Goal: Communication & Community: Ask a question

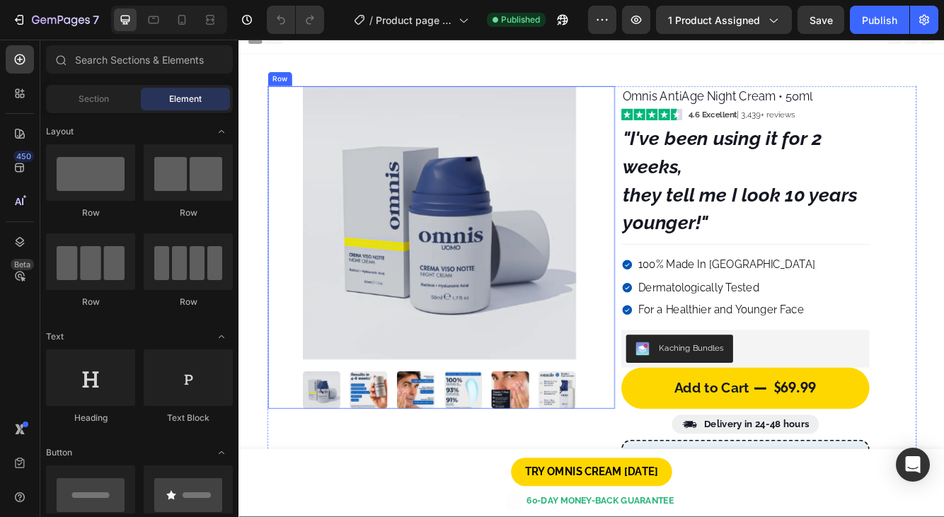
scroll to position [29, 0]
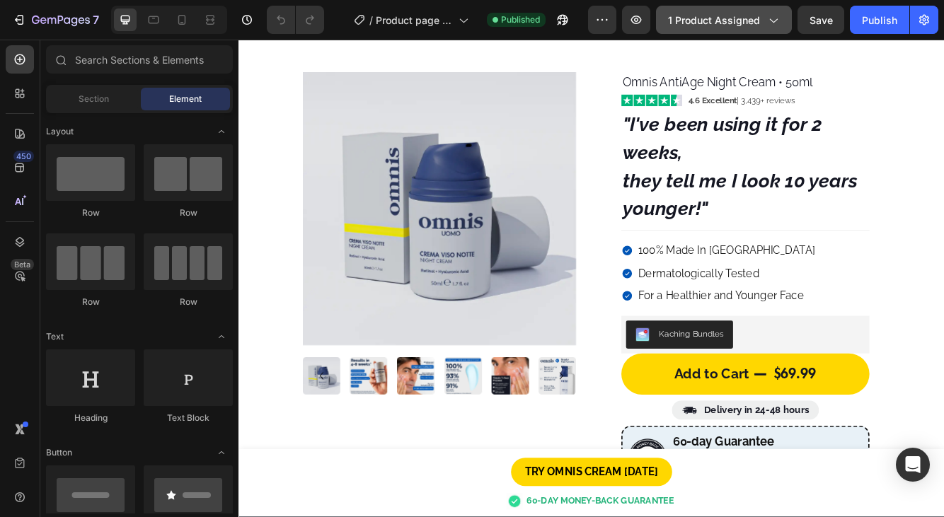
click at [715, 19] on span "1 product assigned" at bounding box center [714, 20] width 92 height 15
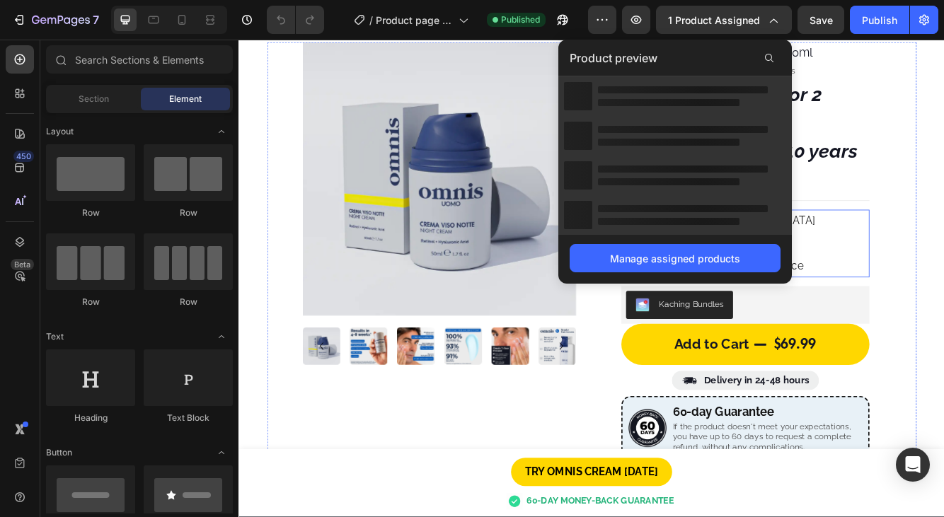
scroll to position [86, 0]
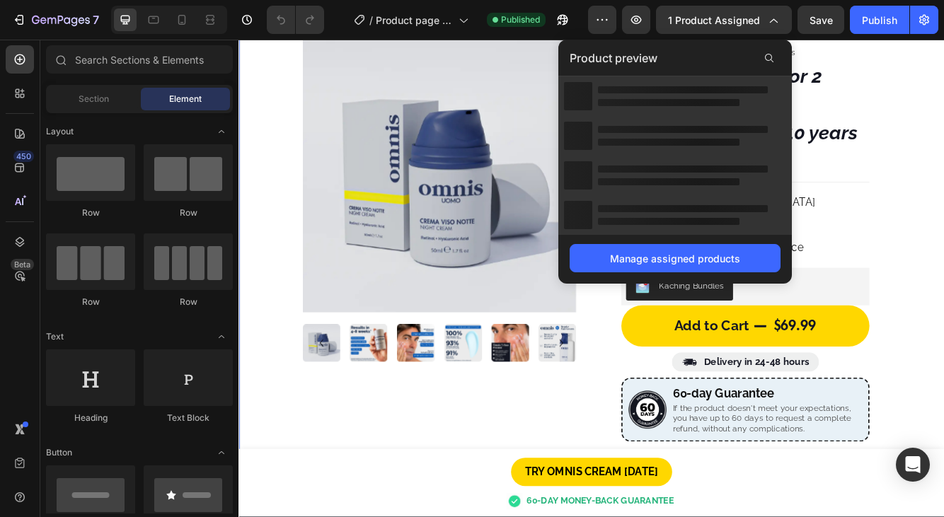
click at [944, 391] on div "Image Image Image Image Image Image Image Image Image Carousel Image Image Imag…" at bounding box center [663, 427] width 849 height 890
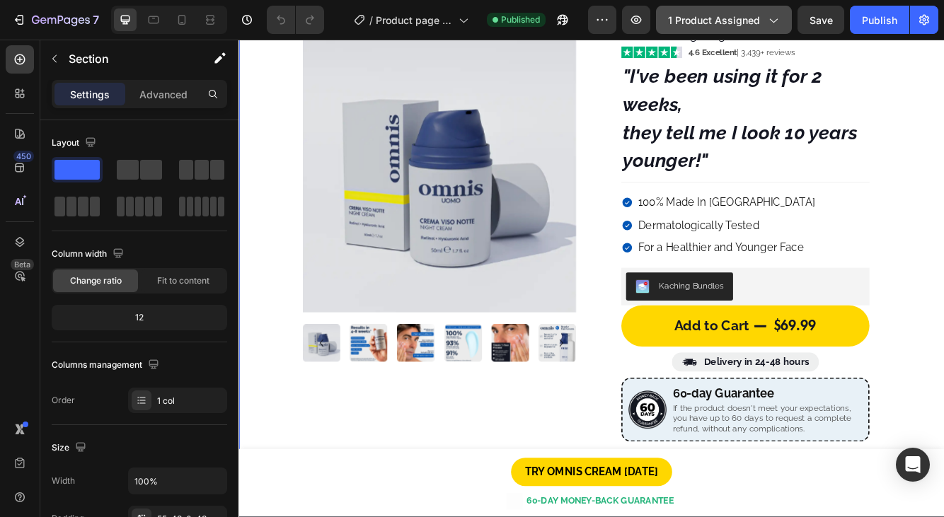
click at [752, 29] on button "1 product assigned" at bounding box center [724, 20] width 136 height 28
click at [944, 193] on div "Image Image Image Image Image Image Image Image Image Carousel Image Image Imag…" at bounding box center [663, 427] width 849 height 890
click at [702, 16] on span "1 product assigned" at bounding box center [714, 20] width 92 height 15
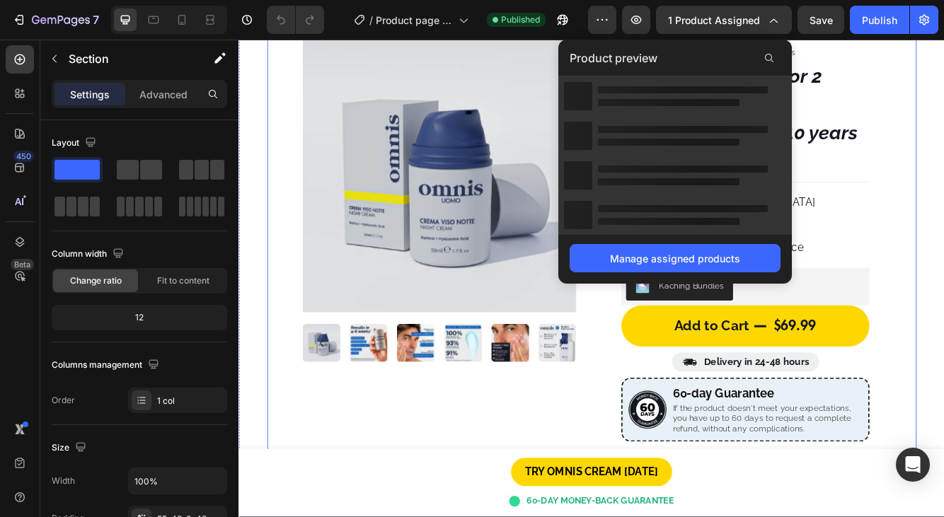
click at [488, 488] on div "Image Image Image Image Image Image Image Image Image Carousel Image Image Imag…" at bounding box center [482, 446] width 418 height 851
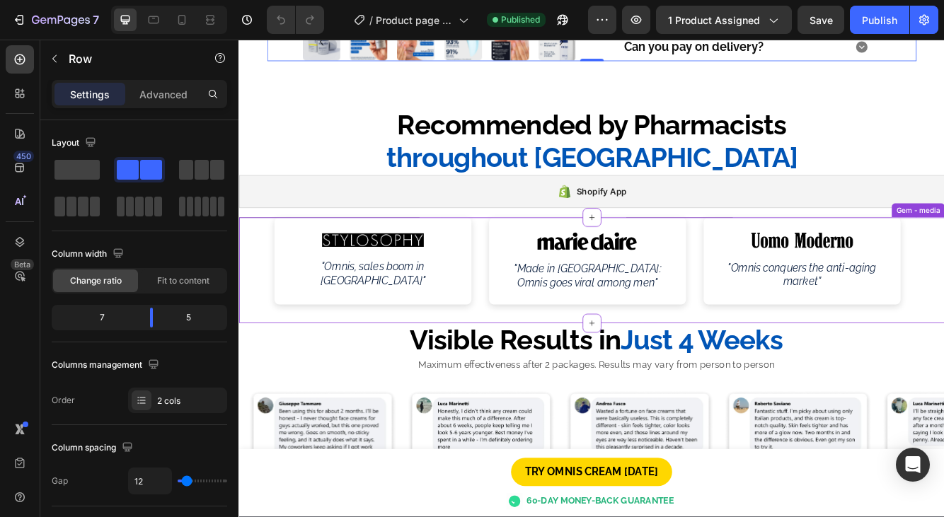
scroll to position [876, 0]
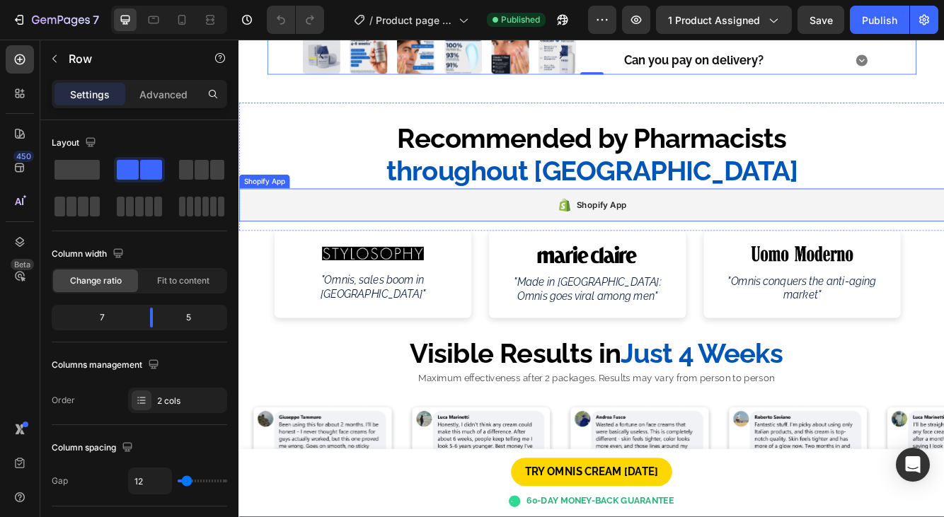
click at [586, 231] on div "Shopify App" at bounding box center [663, 239] width 849 height 40
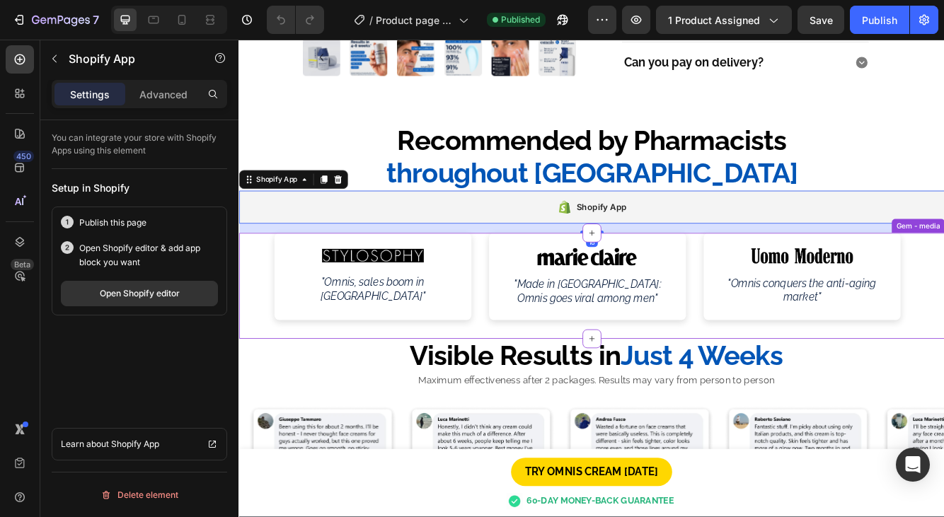
scroll to position [873, 0]
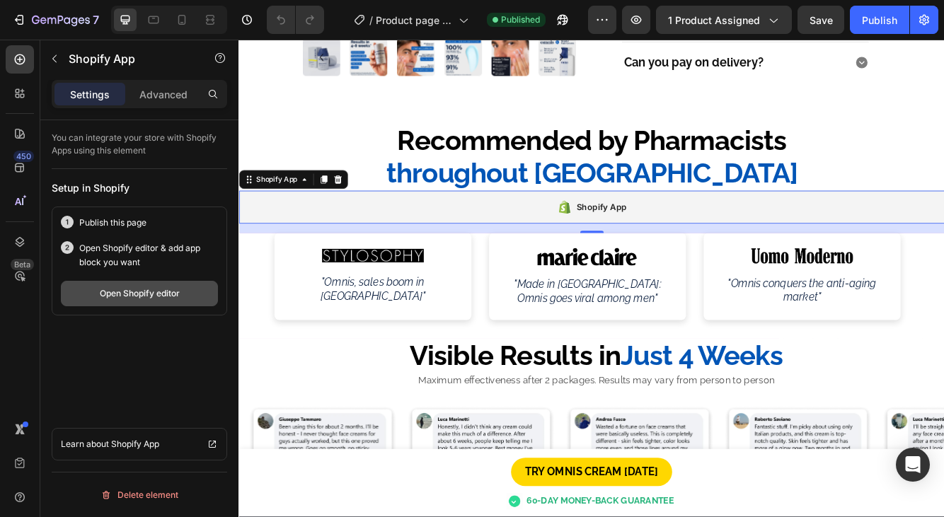
click at [169, 297] on div "Open Shopify editor" at bounding box center [140, 293] width 80 height 13
click at [144, 299] on div "Open Shopify editor" at bounding box center [140, 293] width 80 height 13
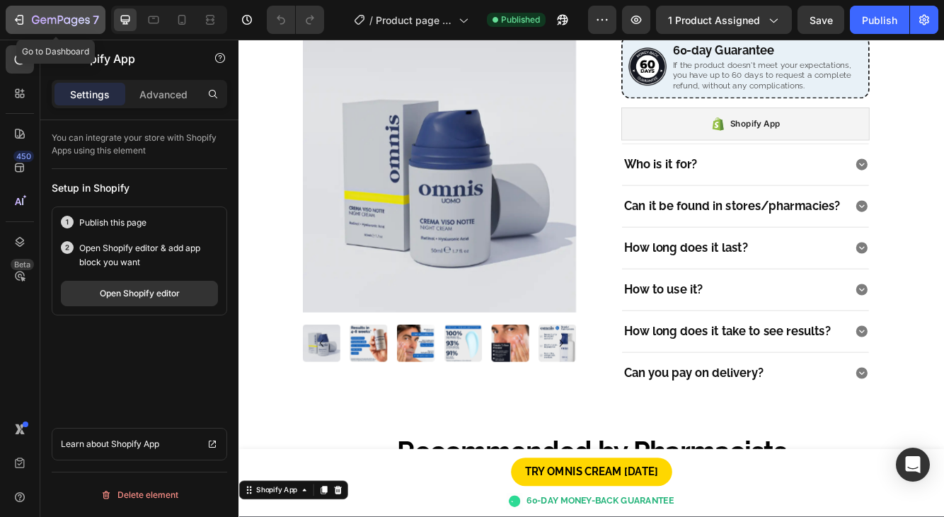
click at [28, 21] on div "7" at bounding box center [55, 19] width 87 height 17
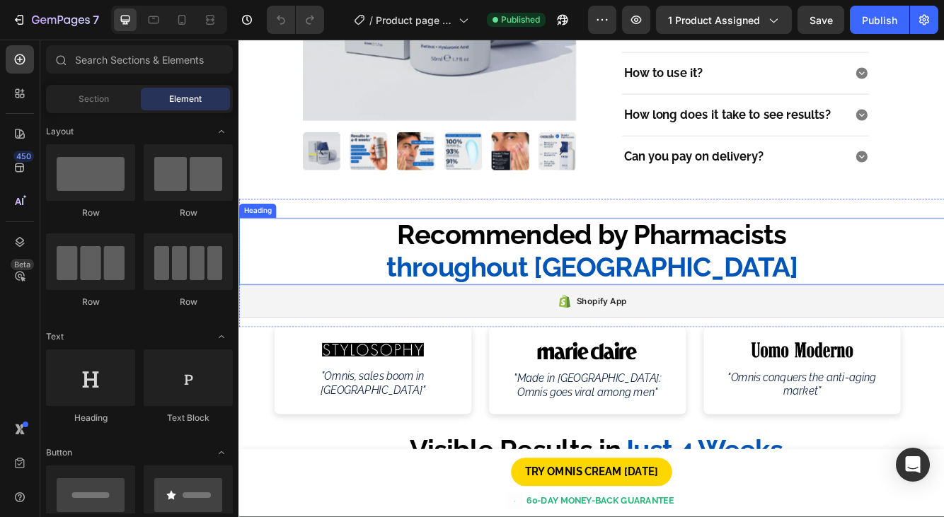
scroll to position [779, 0]
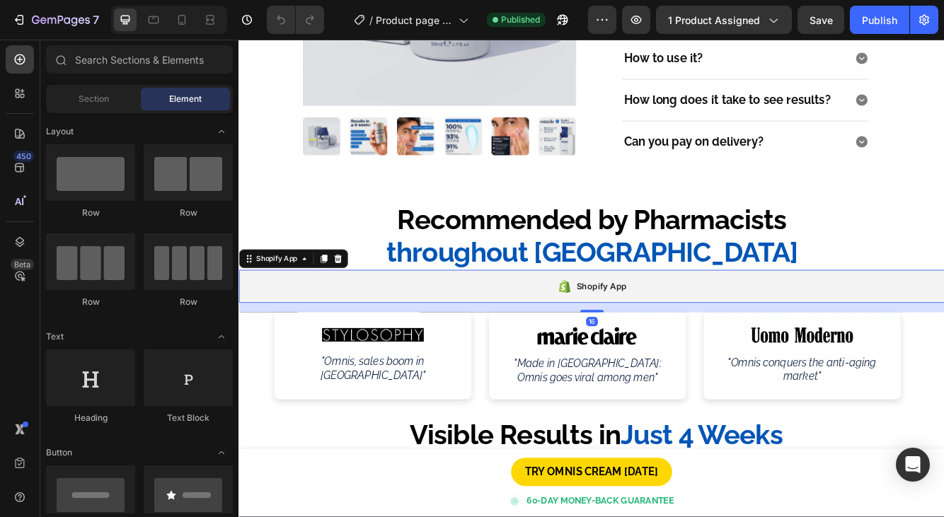
click at [449, 323] on div "Shopify App" at bounding box center [663, 337] width 849 height 40
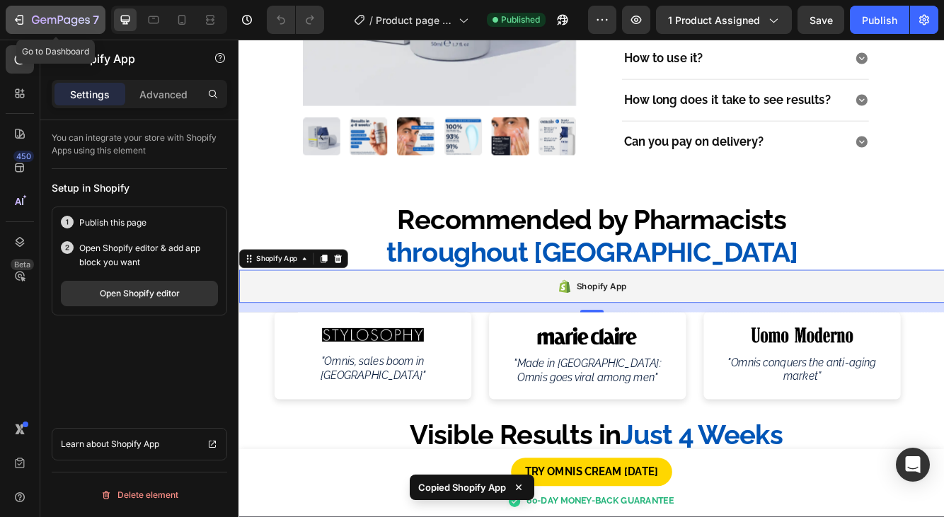
click at [66, 21] on icon "button" at bounding box center [61, 21] width 58 height 12
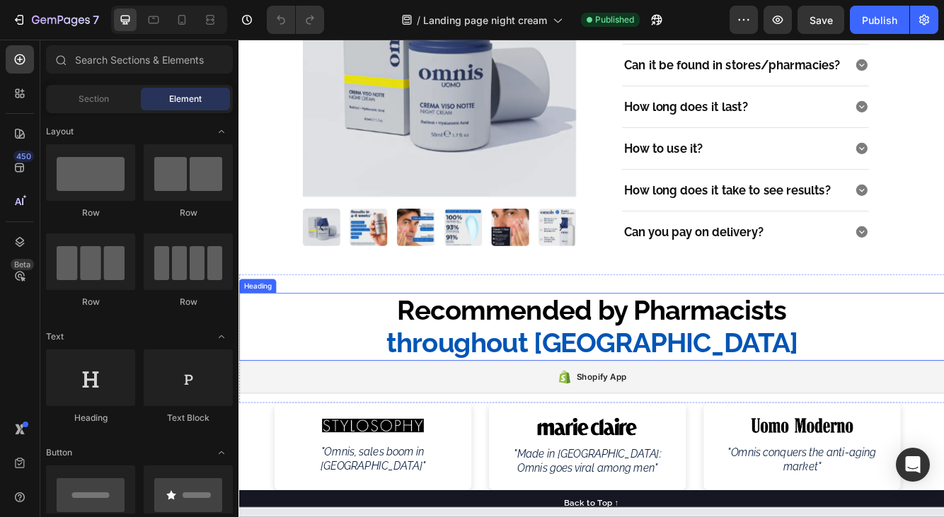
scroll to position [423, 0]
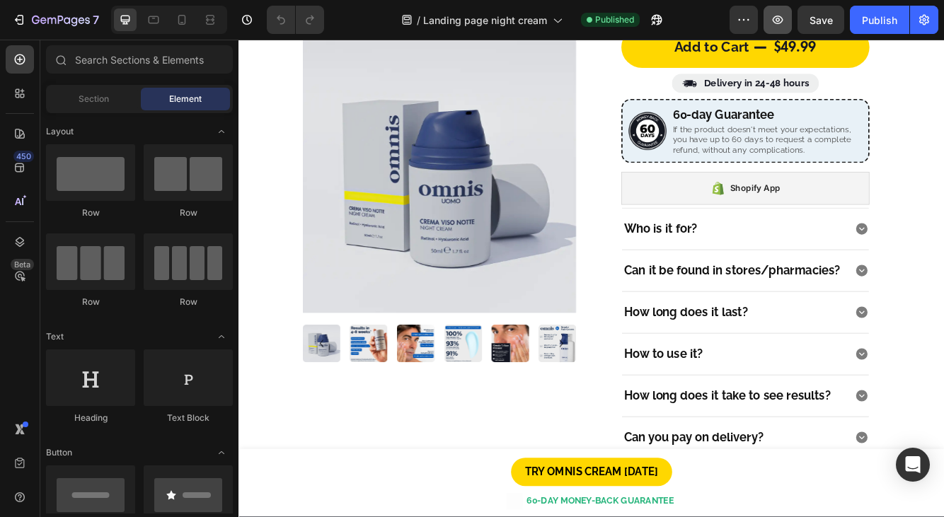
click at [777, 30] on button "button" at bounding box center [778, 20] width 28 height 28
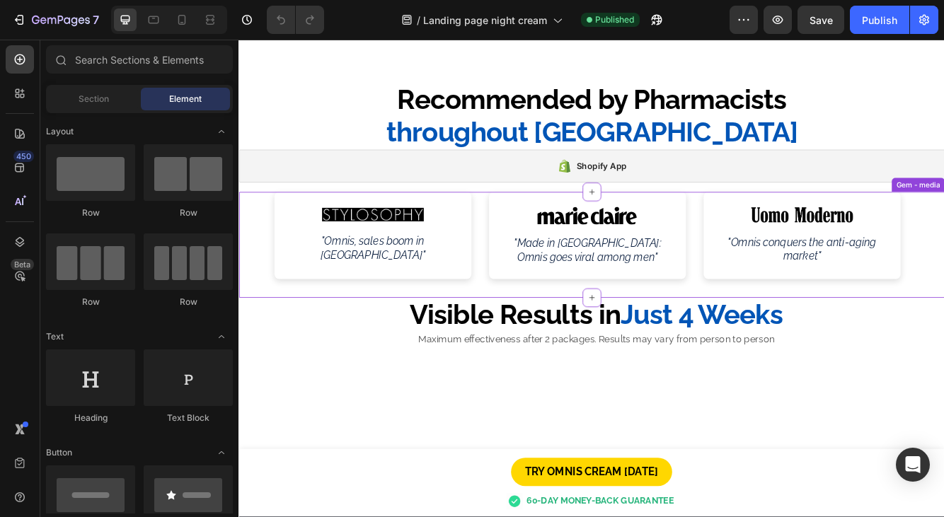
scroll to position [892, 0]
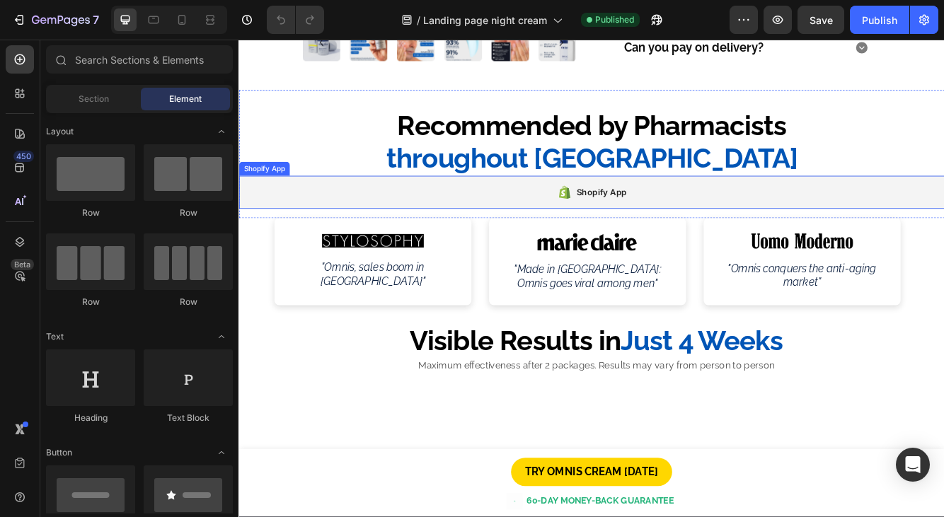
click at [684, 223] on div "Shopify App" at bounding box center [675, 223] width 60 height 17
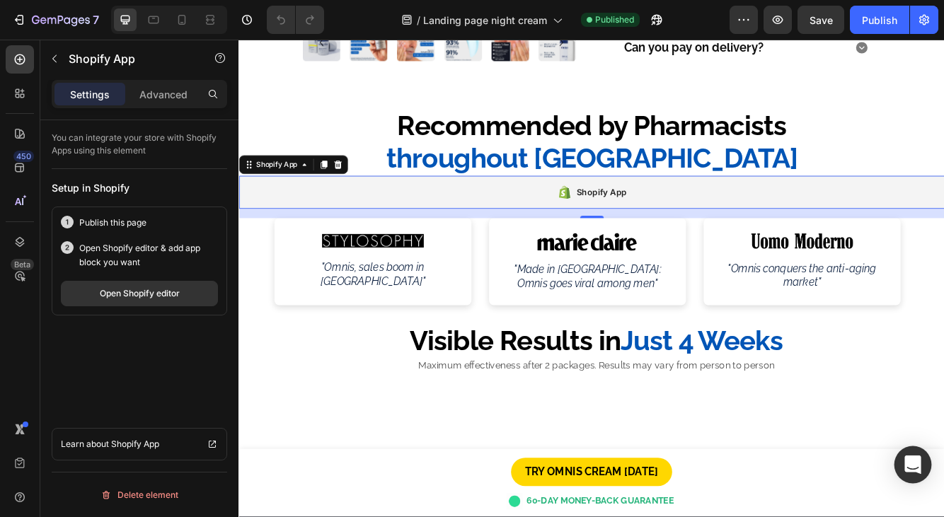
click at [908, 468] on icon "Open Intercom Messenger" at bounding box center [913, 465] width 18 height 18
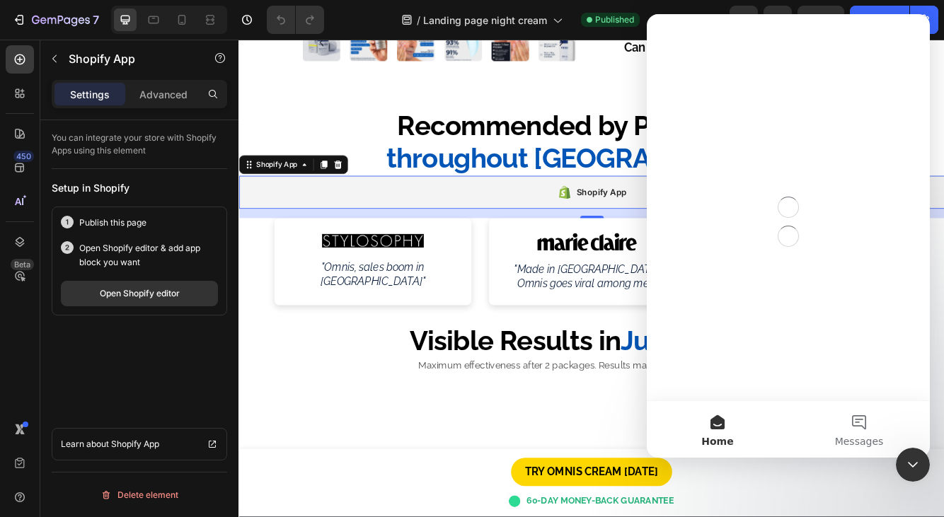
scroll to position [0, 0]
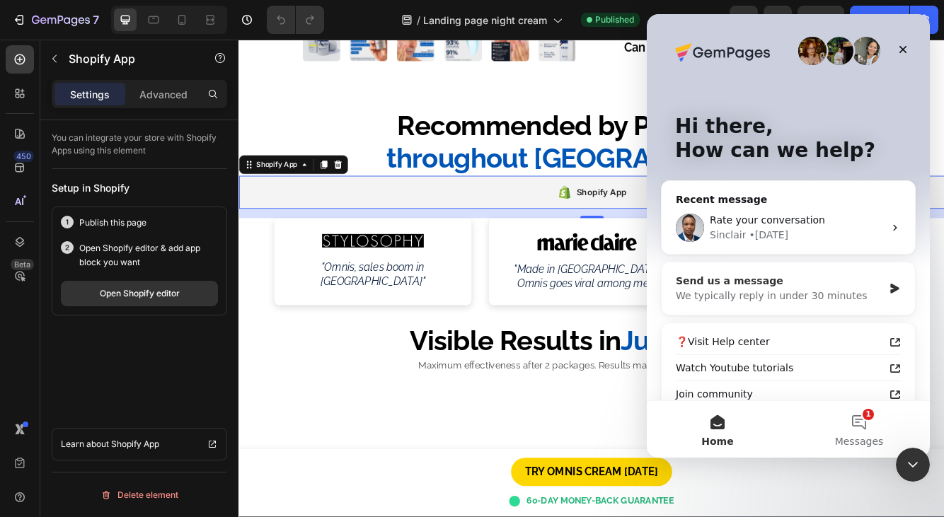
click at [789, 285] on div "Send us a message" at bounding box center [779, 281] width 207 height 15
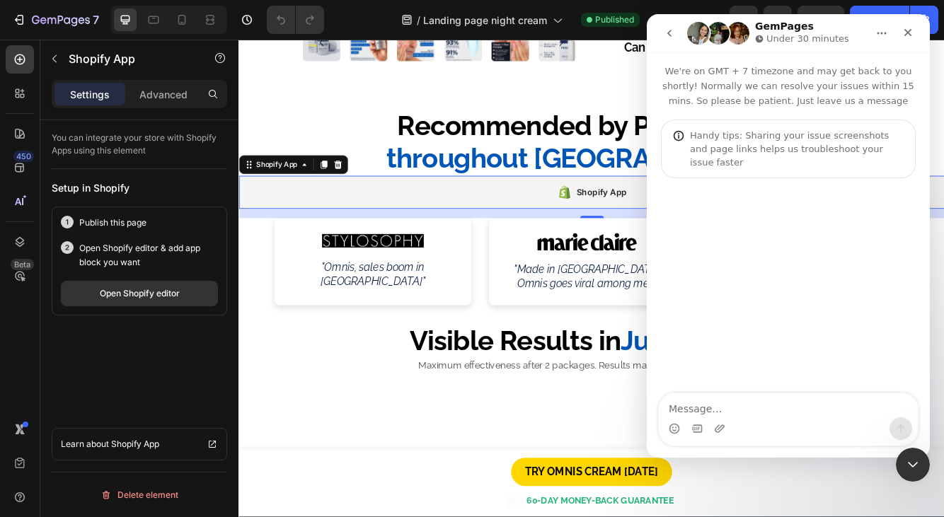
click at [735, 415] on textarea "Message…" at bounding box center [788, 406] width 259 height 24
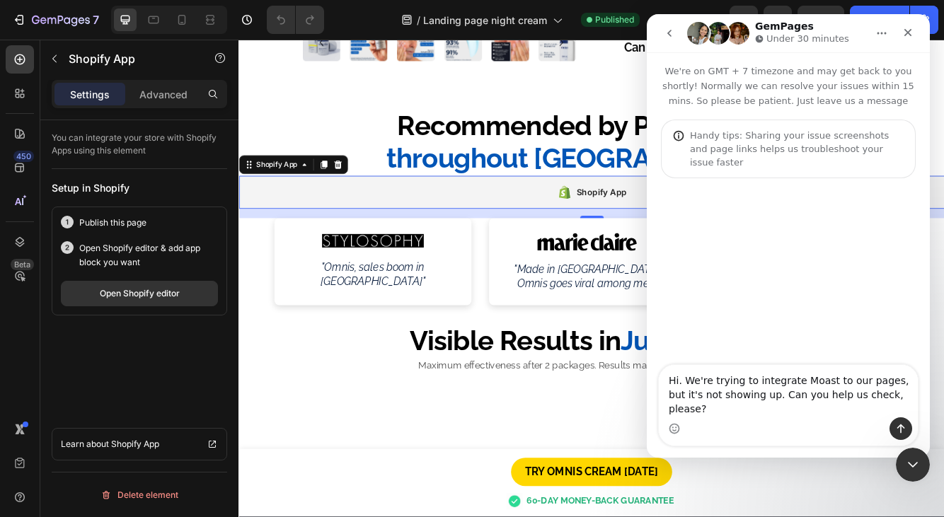
type textarea "Hi. We're trying to integrate Moast to our pages, but it's not showing up. Can …"
click at [852, 418] on div "Intercom messenger" at bounding box center [788, 429] width 259 height 23
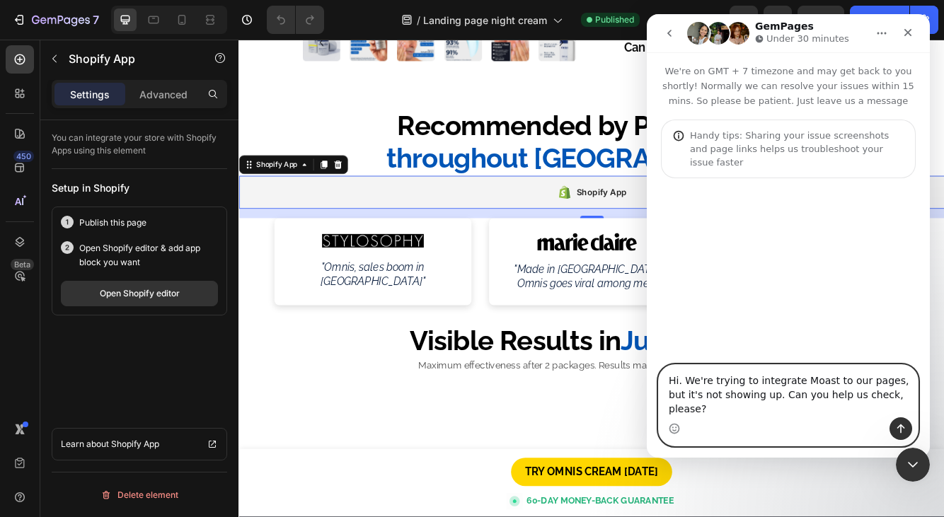
click at [847, 399] on textarea "Hi. We're trying to integrate Moast to our pages, but it's not showing up. Can …" at bounding box center [788, 391] width 259 height 52
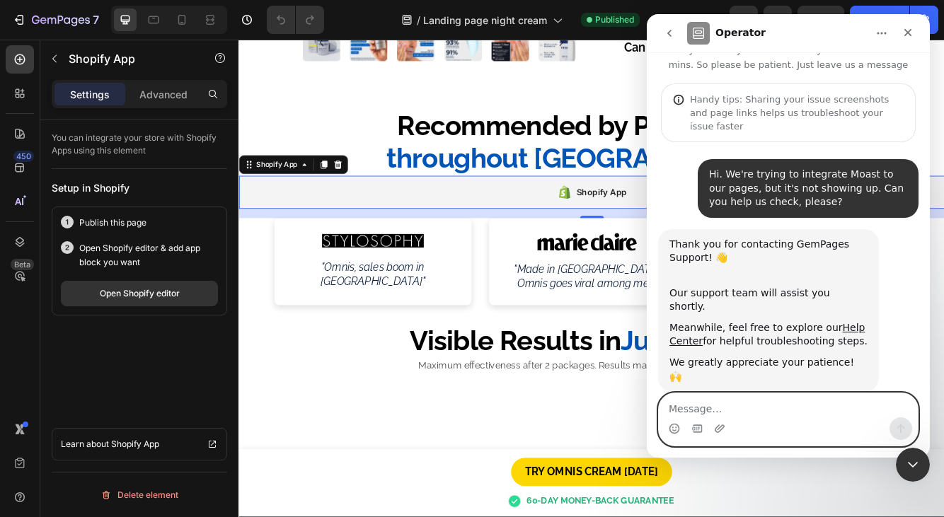
scroll to position [37, 0]
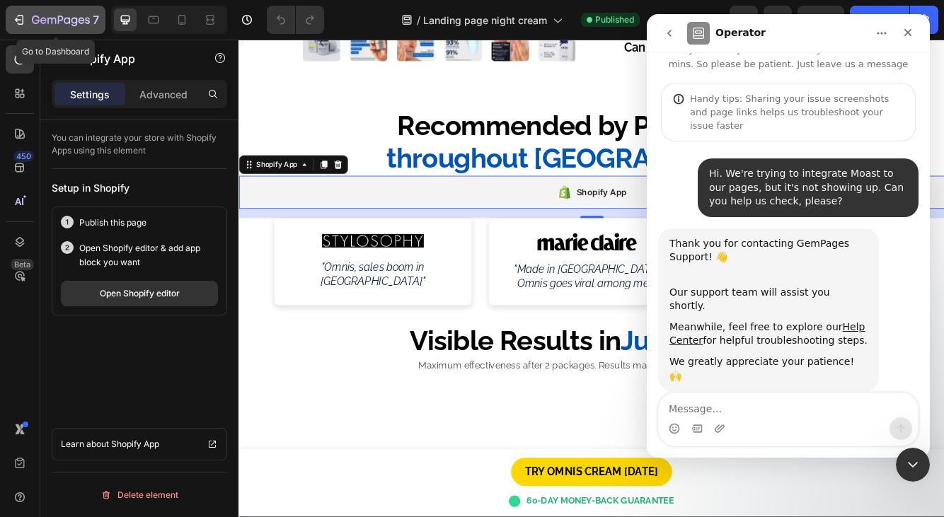
click at [17, 16] on icon "button" at bounding box center [19, 20] width 14 height 14
